Goal: Task Accomplishment & Management: Manage account settings

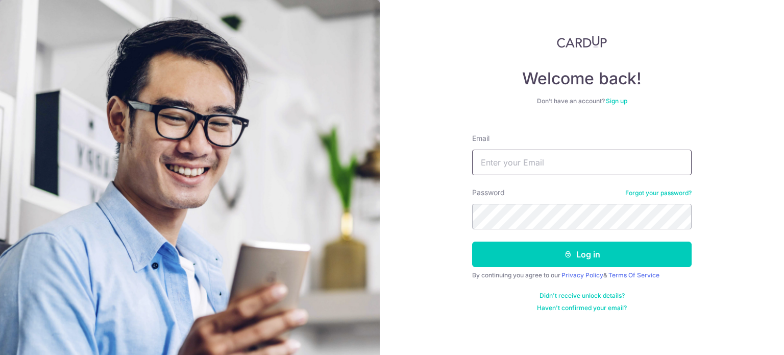
click at [531, 157] on input "Email" at bounding box center [582, 163] width 220 height 26
type input "[EMAIL_ADDRESS][DOMAIN_NAME]"
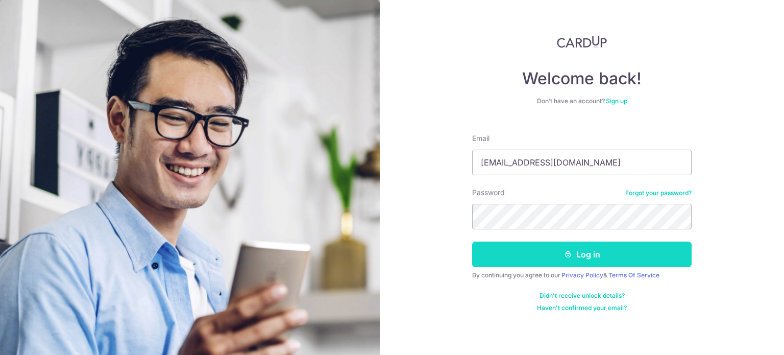
click at [580, 181] on button "Log in" at bounding box center [582, 254] width 220 height 26
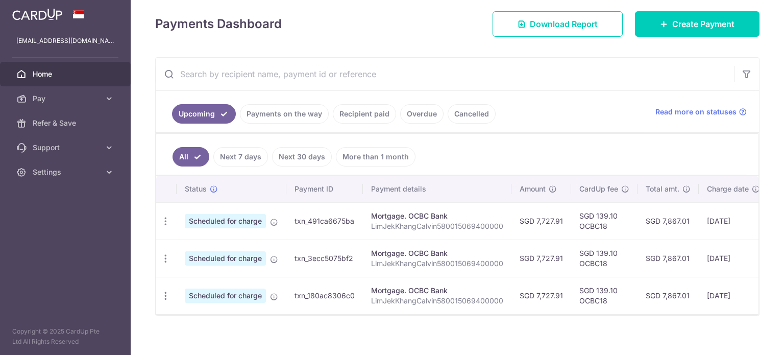
scroll to position [152, 0]
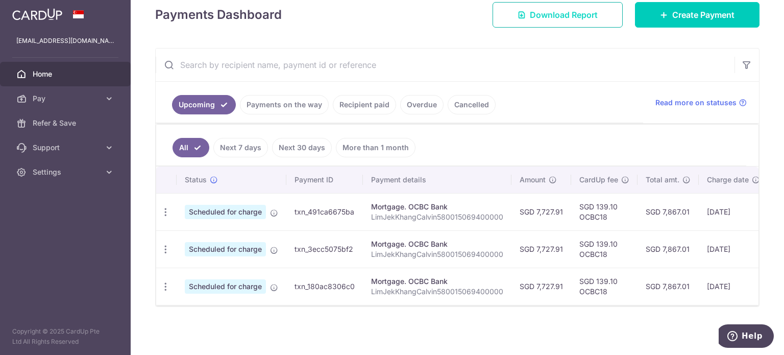
click at [568, 12] on span "Download Report" at bounding box center [564, 15] width 68 height 12
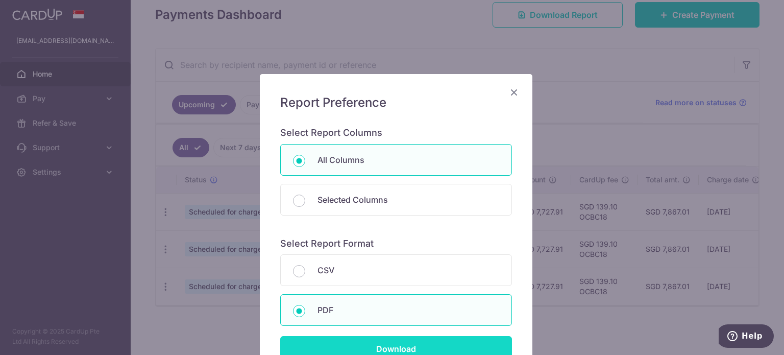
click at [391, 344] on input "Download" at bounding box center [396, 349] width 232 height 26
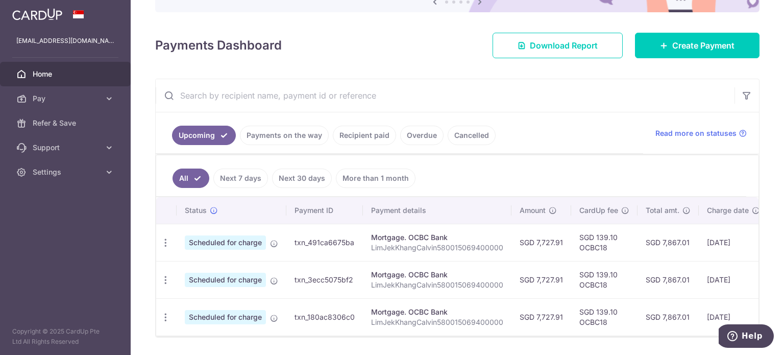
scroll to position [101, 0]
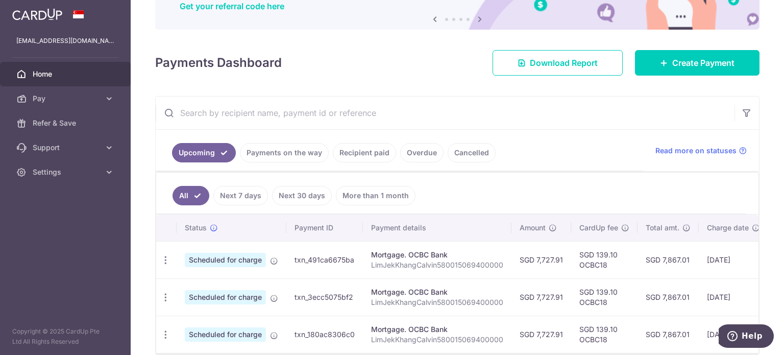
click at [290, 152] on link "Payments on the way" at bounding box center [284, 152] width 89 height 19
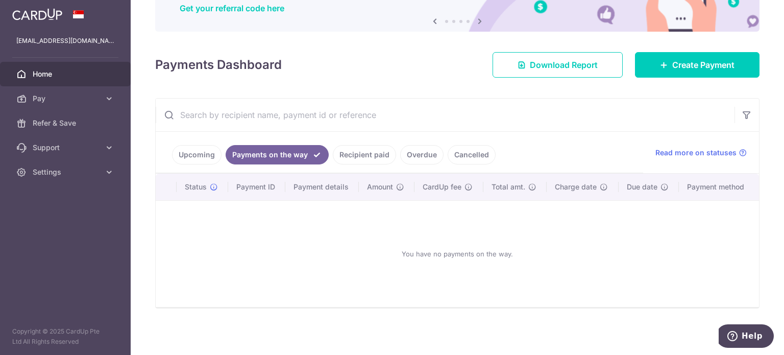
scroll to position [99, 0]
click at [345, 155] on link "Recipient paid" at bounding box center [364, 154] width 63 height 19
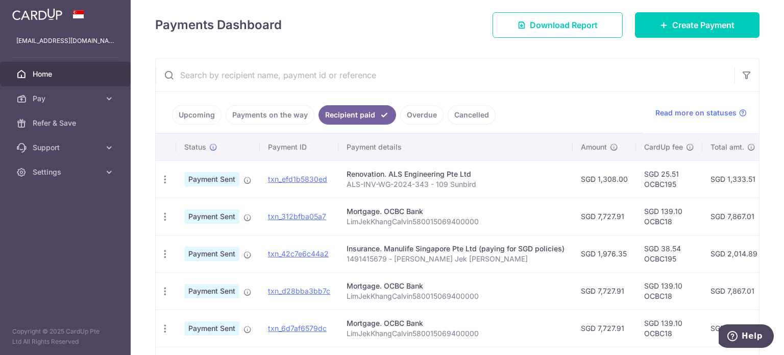
scroll to position [203, 0]
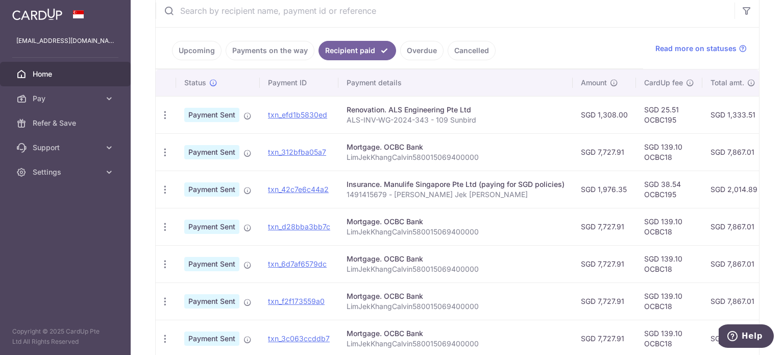
drag, startPoint x: 493, startPoint y: 137, endPoint x: 396, endPoint y: 142, distance: 97.1
click at [397, 142] on td "Mortgage. OCBC Bank LimJekKhangCalvin580015069400000" at bounding box center [455, 151] width 234 height 37
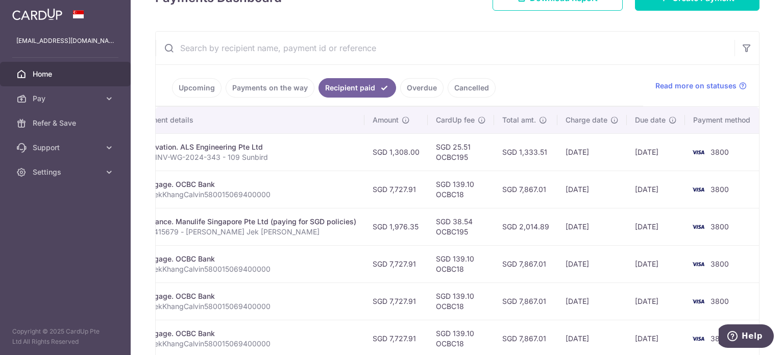
scroll to position [139, 0]
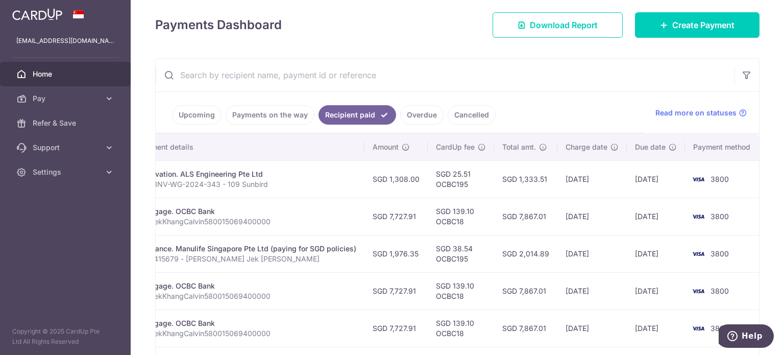
click at [42, 69] on span "Home" at bounding box center [66, 74] width 67 height 10
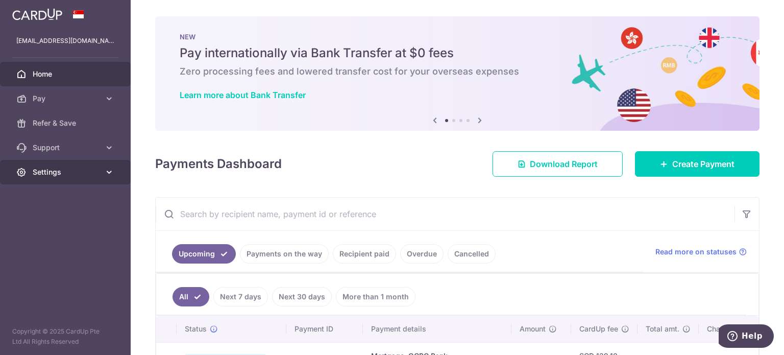
click at [67, 170] on span "Settings" at bounding box center [66, 172] width 67 height 10
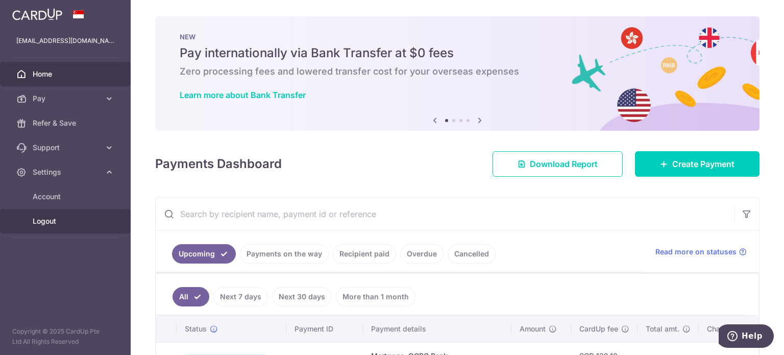
click at [56, 214] on link "Logout" at bounding box center [65, 221] width 131 height 25
